Goal: Complete application form

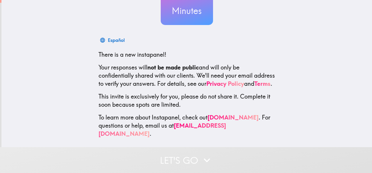
scroll to position [0, 2]
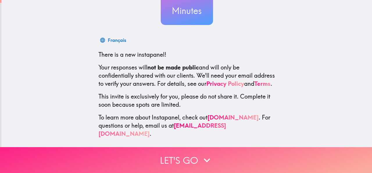
click at [193, 159] on button "Let's go" at bounding box center [186, 160] width 372 height 26
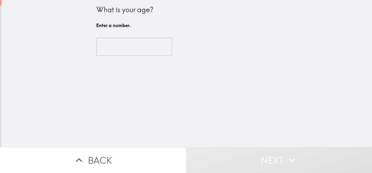
click at [119, 46] on input "number" at bounding box center [134, 47] width 76 height 18
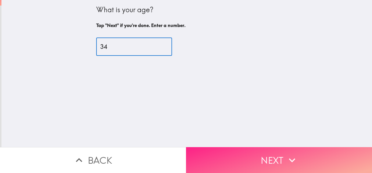
type input "34"
click at [250, 156] on button "Next" at bounding box center [279, 160] width 186 height 26
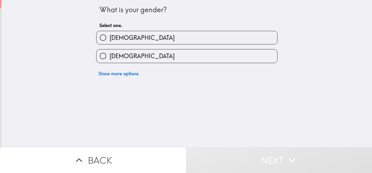
click at [146, 53] on label "[DEMOGRAPHIC_DATA]" at bounding box center [186, 55] width 181 height 13
click at [110, 53] on input "[DEMOGRAPHIC_DATA]" at bounding box center [102, 55] width 13 height 13
radio input "true"
click at [144, 54] on label "[DEMOGRAPHIC_DATA]" at bounding box center [186, 55] width 181 height 13
click at [110, 54] on input "[DEMOGRAPHIC_DATA]" at bounding box center [102, 55] width 13 height 13
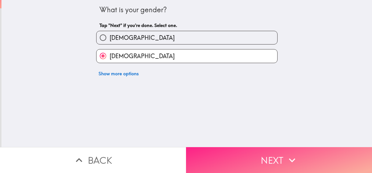
click at [277, 147] on button "Next" at bounding box center [279, 160] width 186 height 26
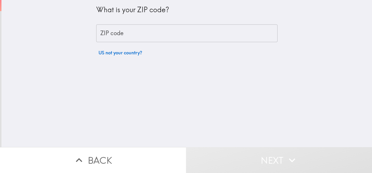
click at [193, 32] on input "ZIP code" at bounding box center [186, 33] width 181 height 18
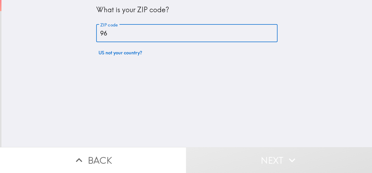
type input "9"
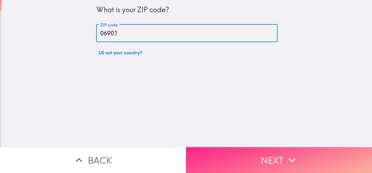
type input "06901"
click at [290, 161] on icon "button" at bounding box center [292, 160] width 13 height 13
